Goal: Check status: Check status

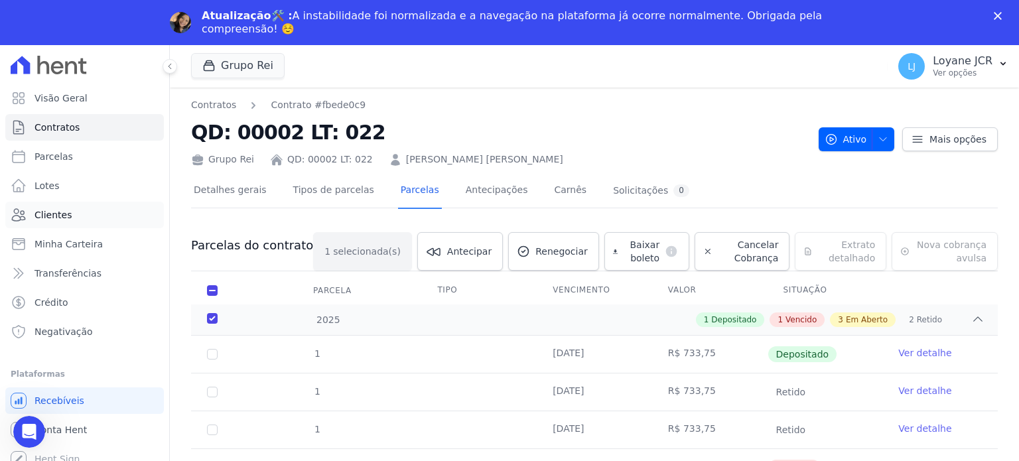
click at [41, 218] on span "Clientes" at bounding box center [53, 214] width 37 height 13
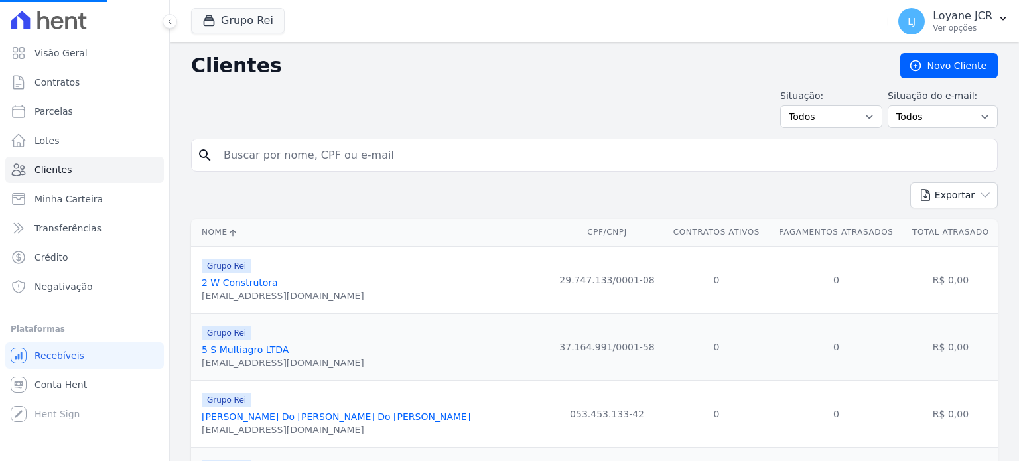
click at [354, 151] on input "search" at bounding box center [604, 155] width 776 height 27
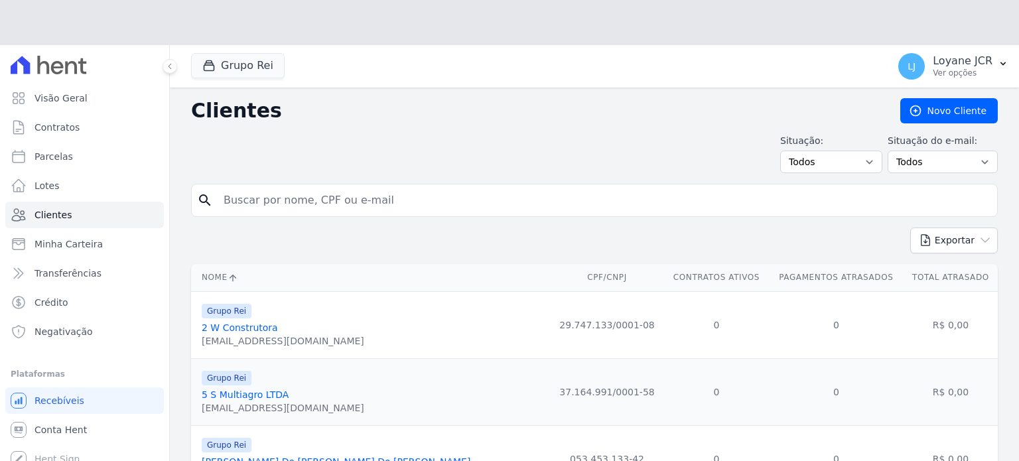
click at [348, 156] on div "Situação: Todos Adimplentes Inadimplentes Situação do e-mail: Todos Confirmado …" at bounding box center [594, 153] width 807 height 39
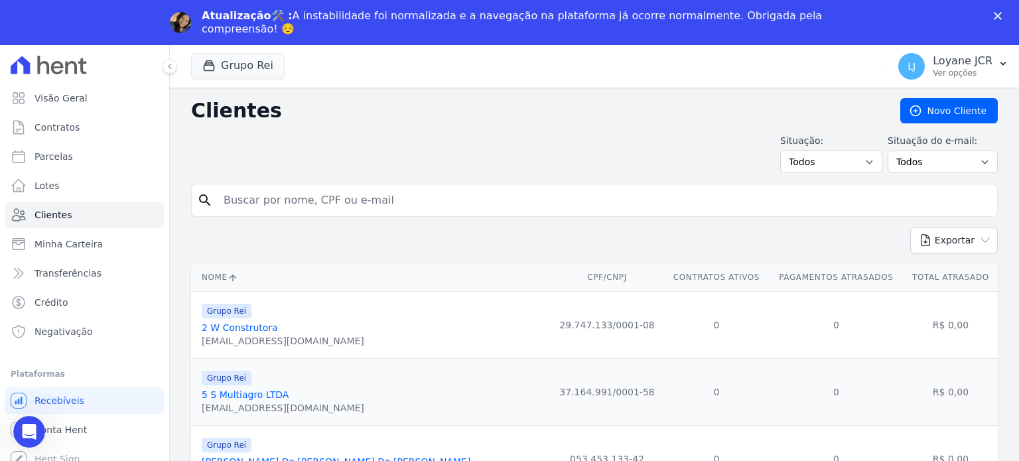
click at [273, 192] on input "search" at bounding box center [604, 200] width 776 height 27
paste input "[PERSON_NAME] [PERSON_NAME]"
type input "[PERSON_NAME] [PERSON_NAME]"
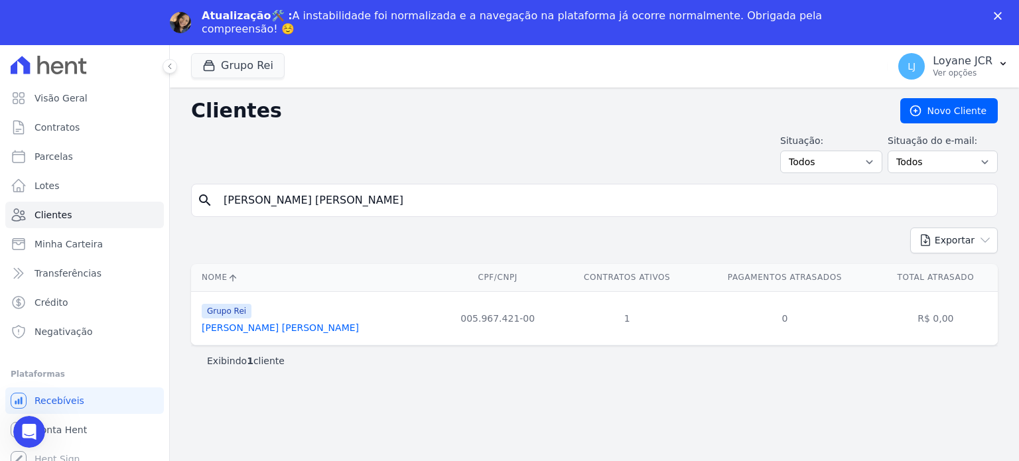
click at [243, 324] on link "[PERSON_NAME] [PERSON_NAME]" at bounding box center [280, 327] width 157 height 11
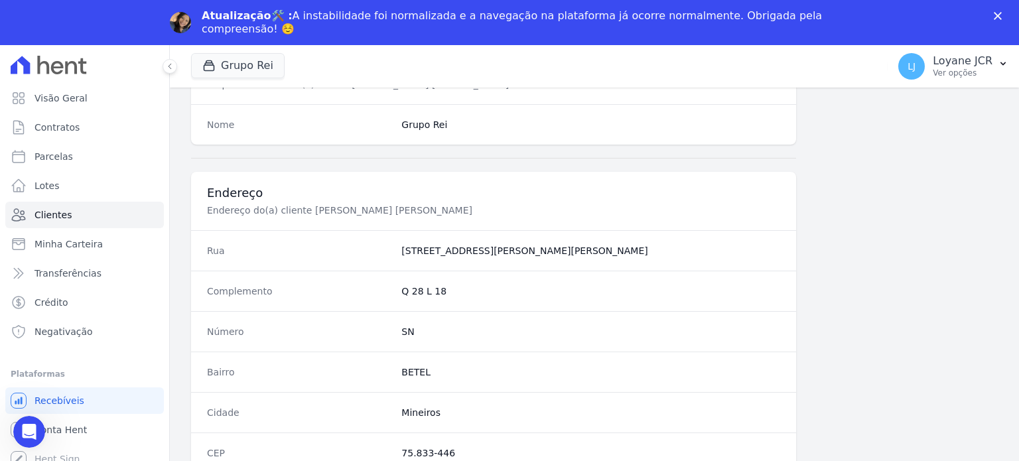
scroll to position [837, 0]
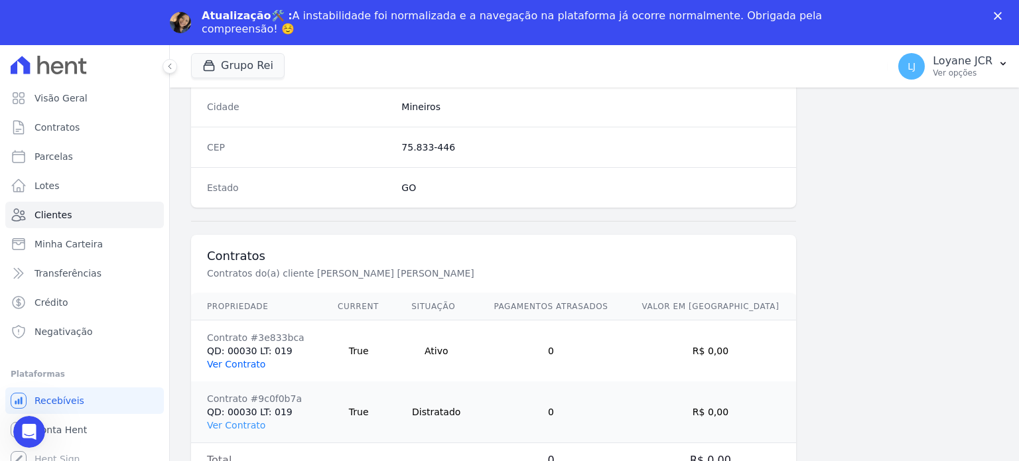
click at [233, 361] on link "Ver Contrato" at bounding box center [236, 364] width 58 height 11
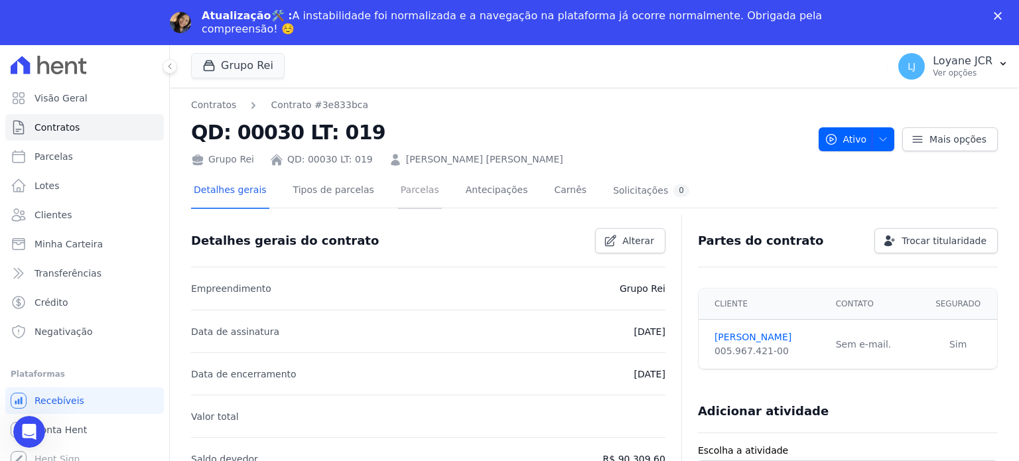
click at [406, 190] on link "Parcelas" at bounding box center [420, 191] width 44 height 35
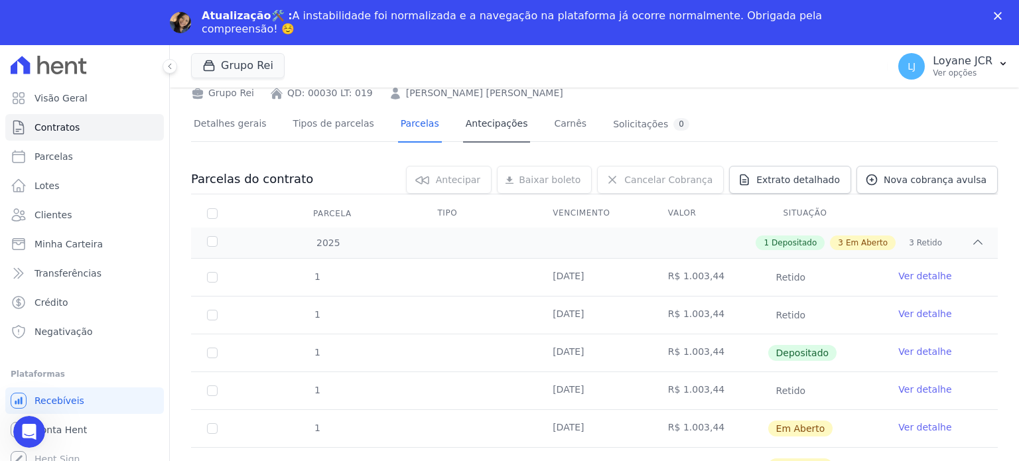
scroll to position [199, 0]
